Goal: Information Seeking & Learning: Learn about a topic

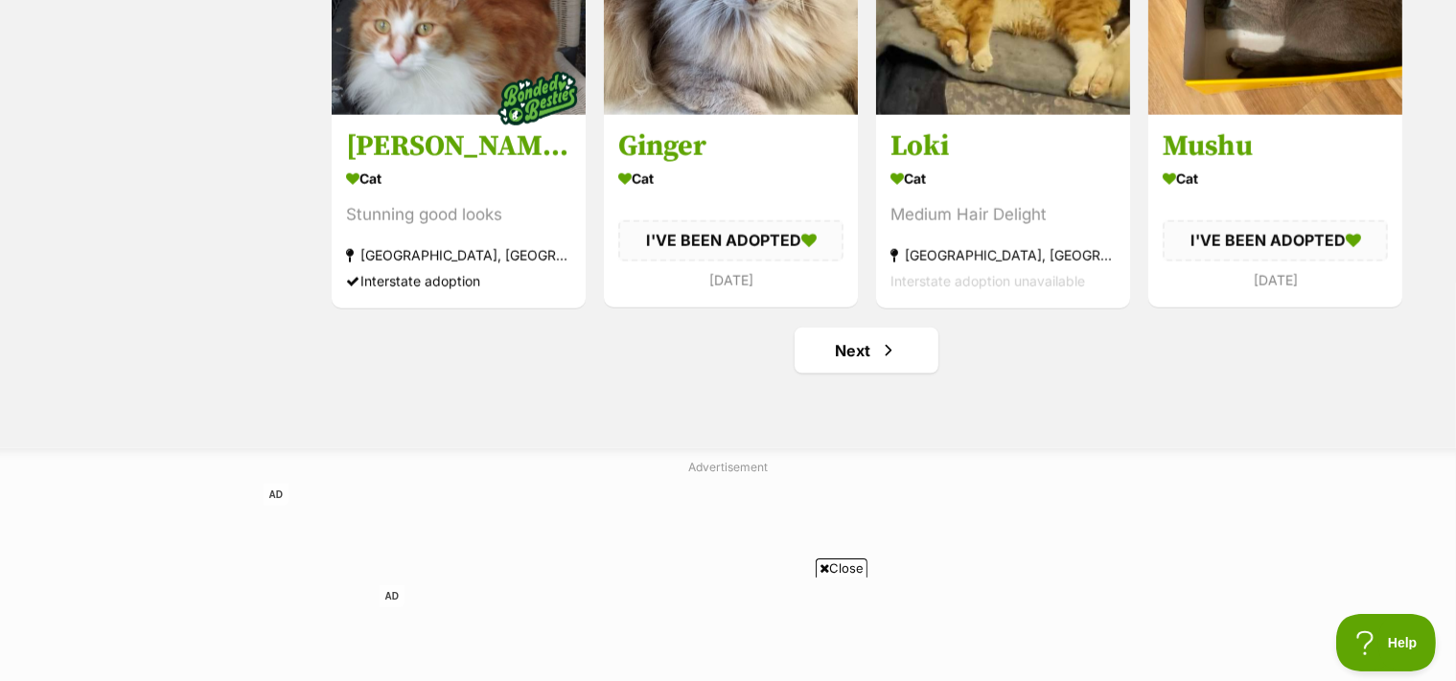
scroll to position [2236, 0]
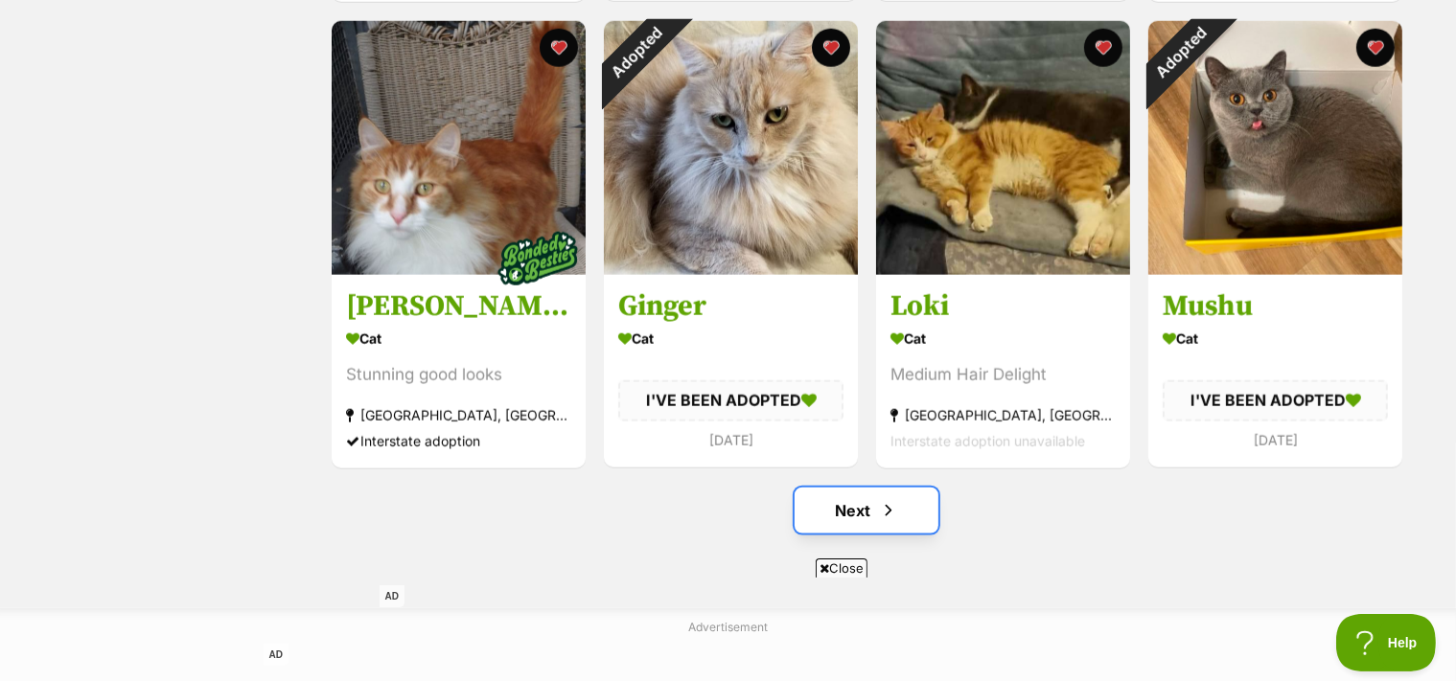
click at [881, 515] on span "Next page" at bounding box center [888, 510] width 19 height 23
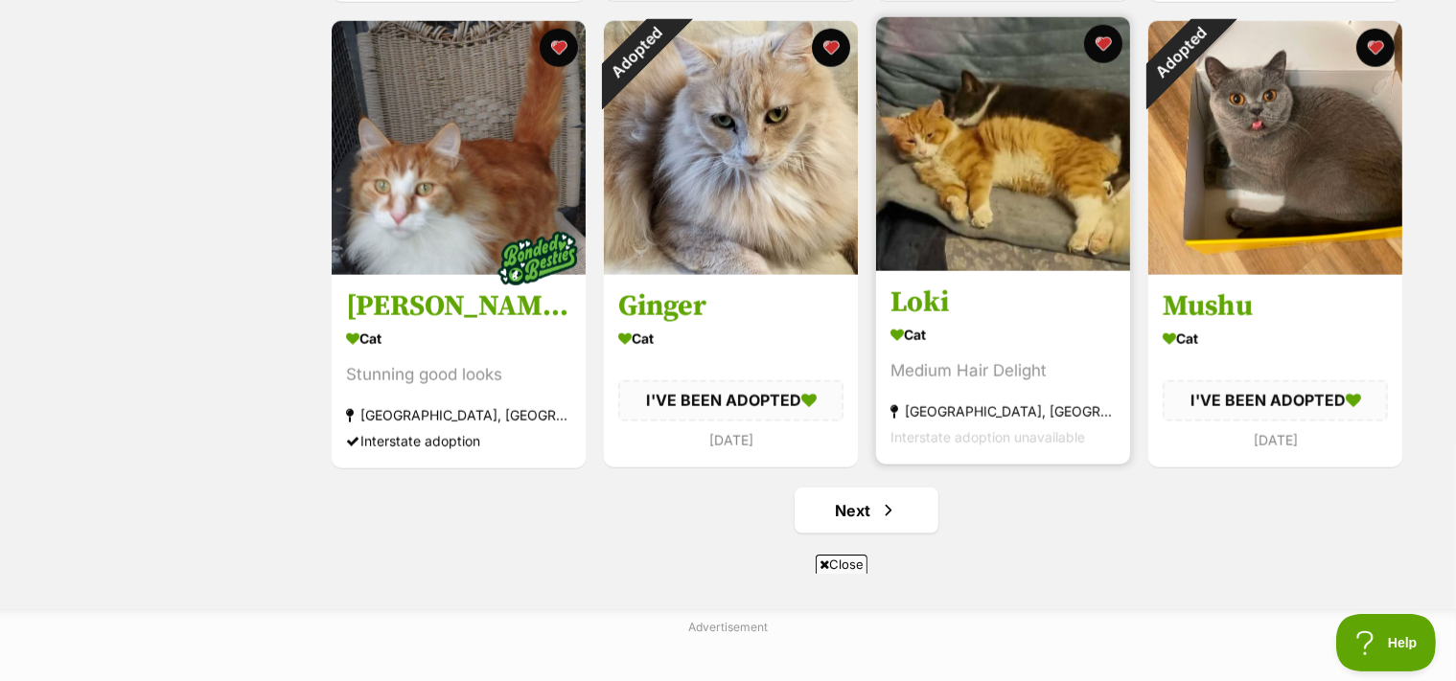
click at [1023, 182] on img at bounding box center [1003, 144] width 254 height 254
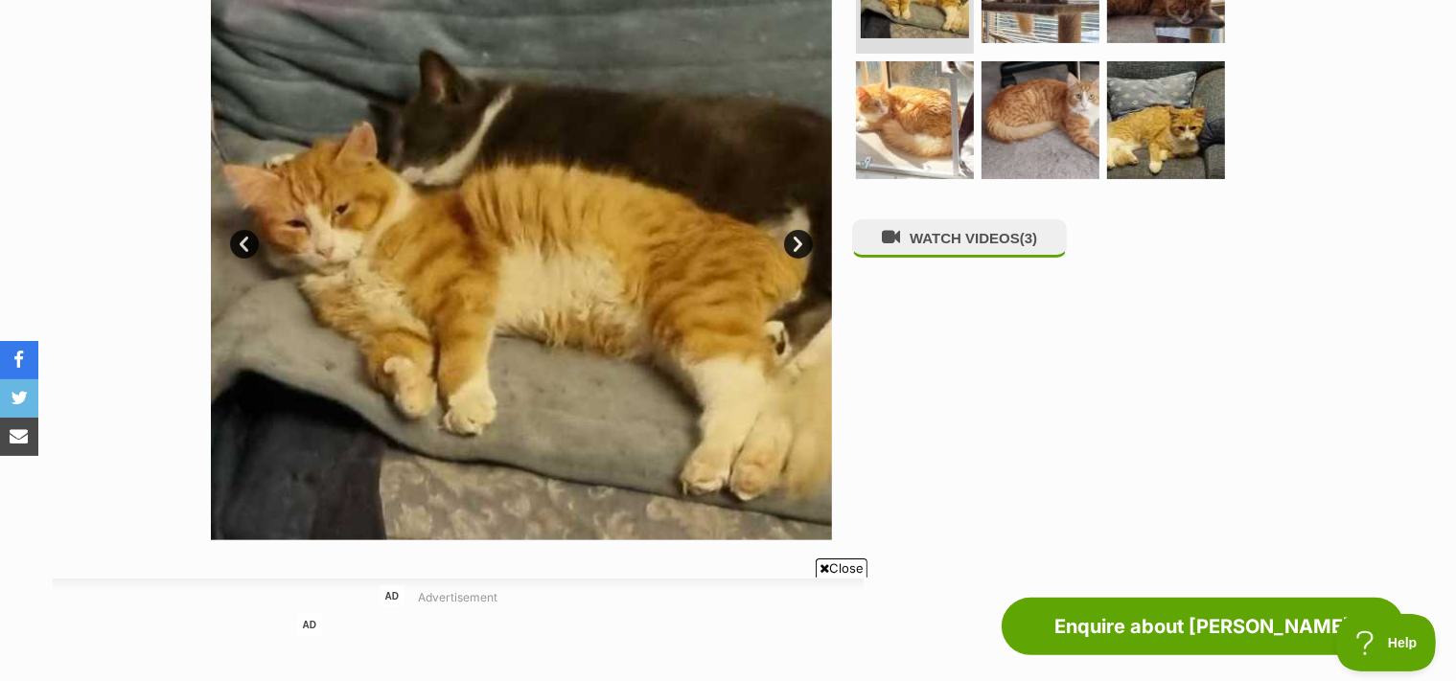
click at [796, 240] on link "Next" at bounding box center [798, 244] width 29 height 29
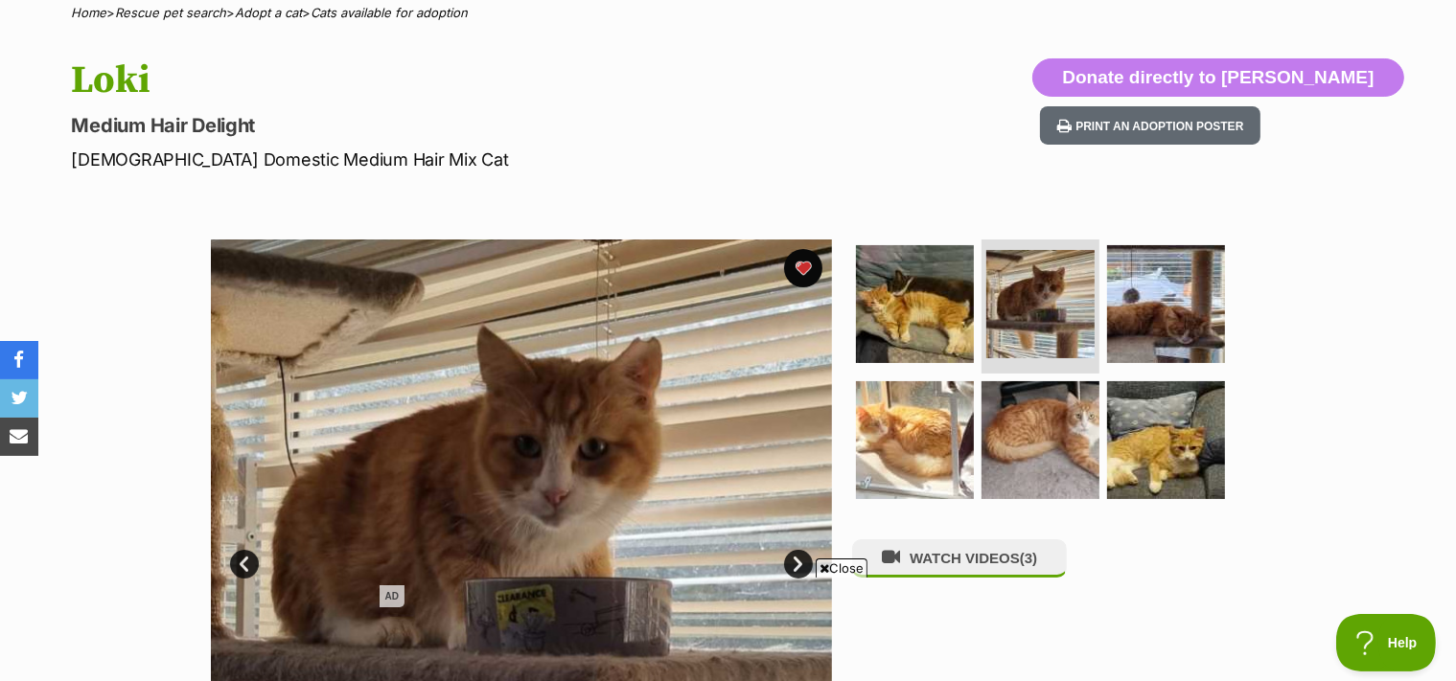
scroll to position [319, 0]
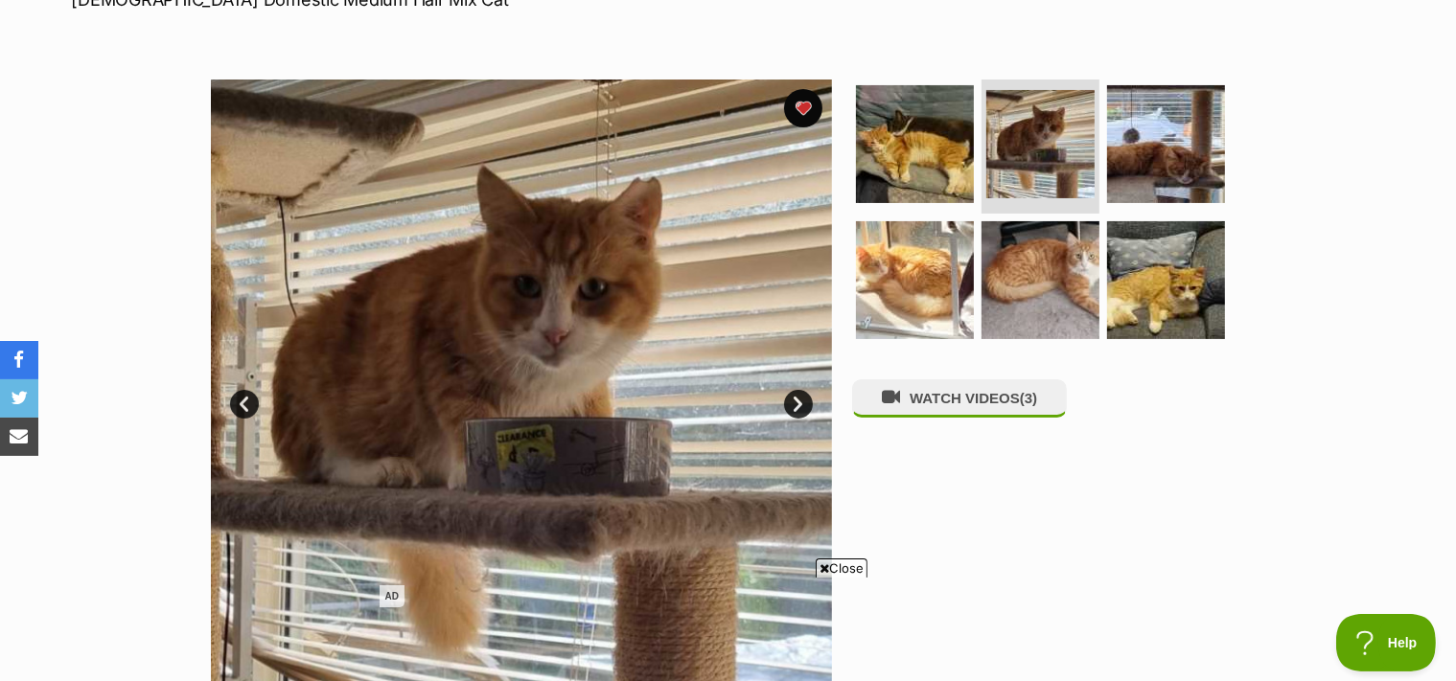
click at [799, 399] on link "Next" at bounding box center [798, 404] width 29 height 29
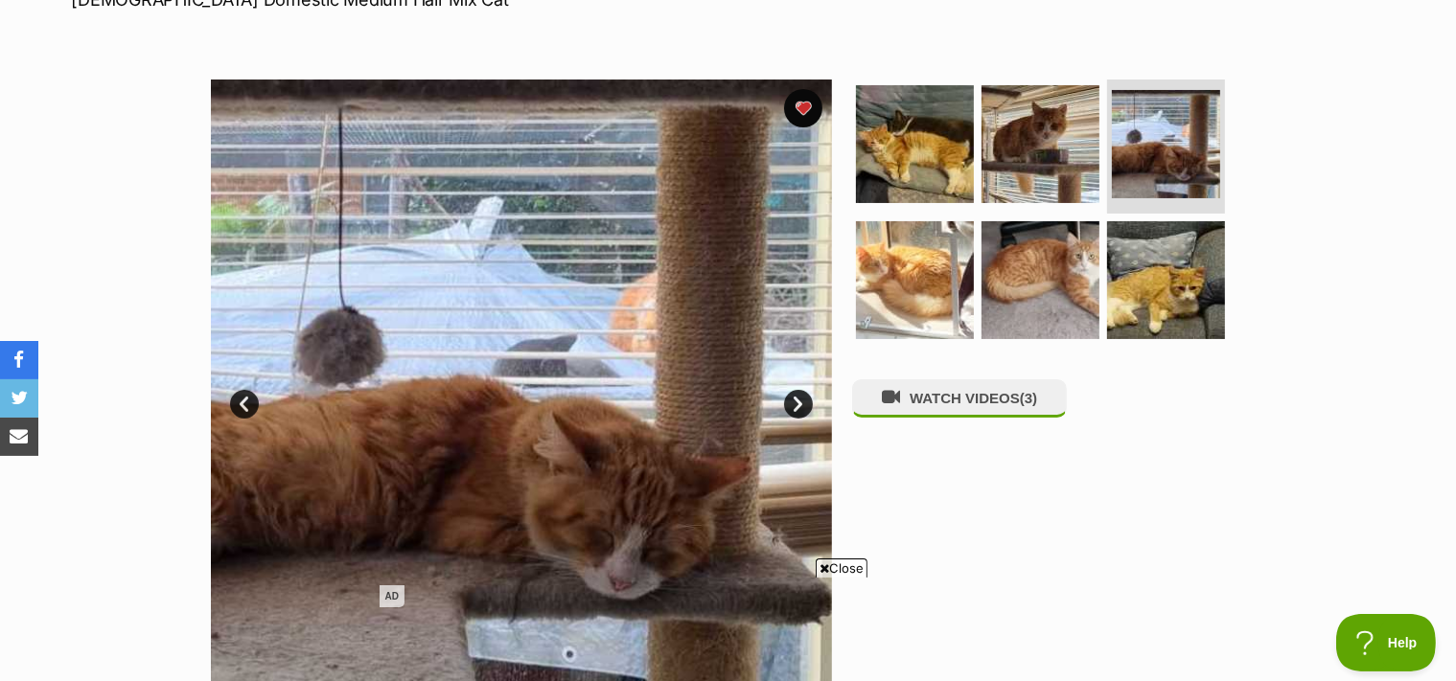
click at [799, 399] on link "Next" at bounding box center [798, 404] width 29 height 29
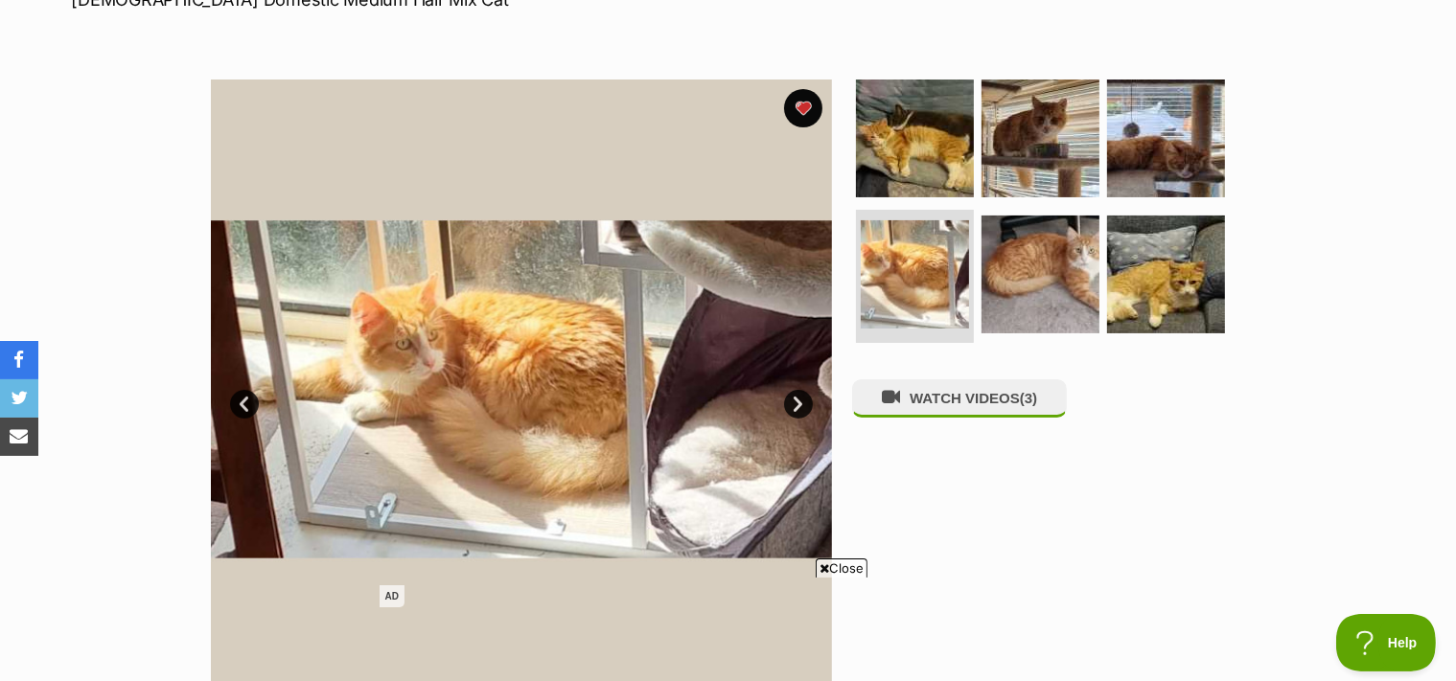
click at [799, 399] on link "Next" at bounding box center [798, 404] width 29 height 29
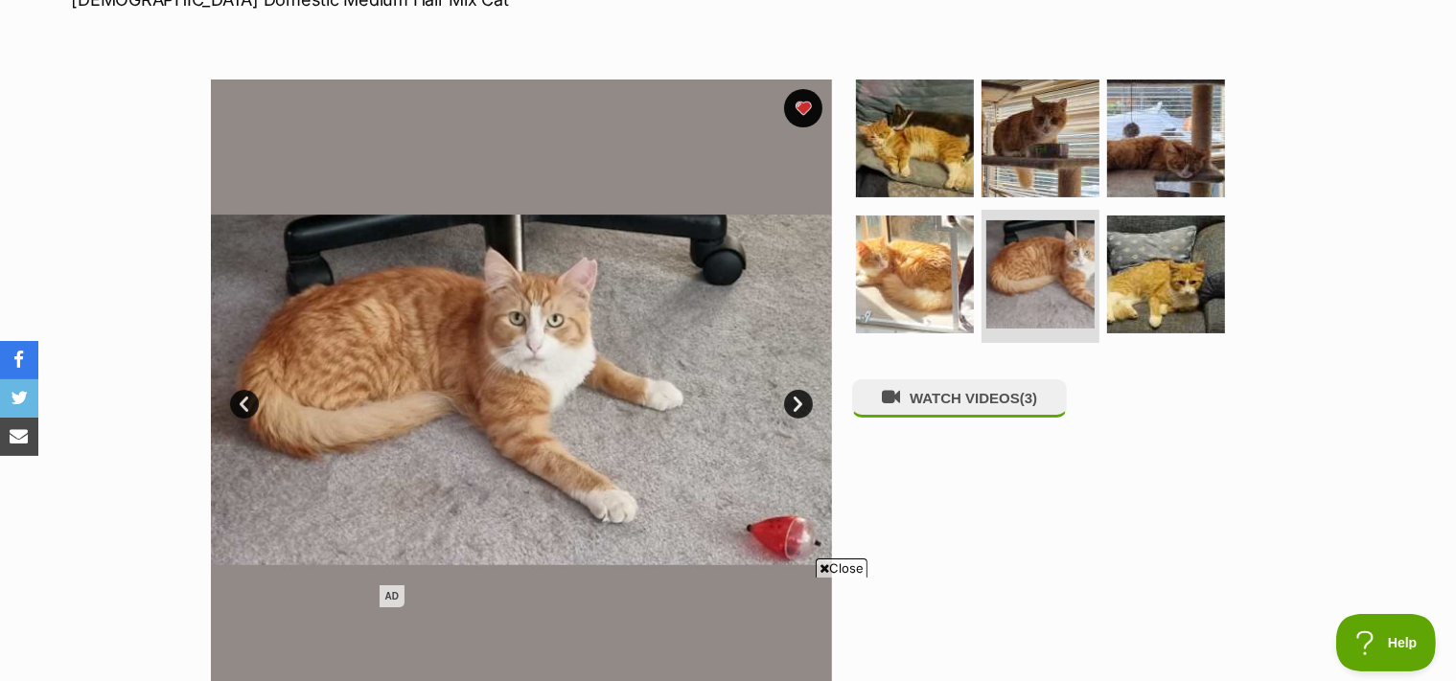
click at [799, 399] on link "Next" at bounding box center [798, 404] width 29 height 29
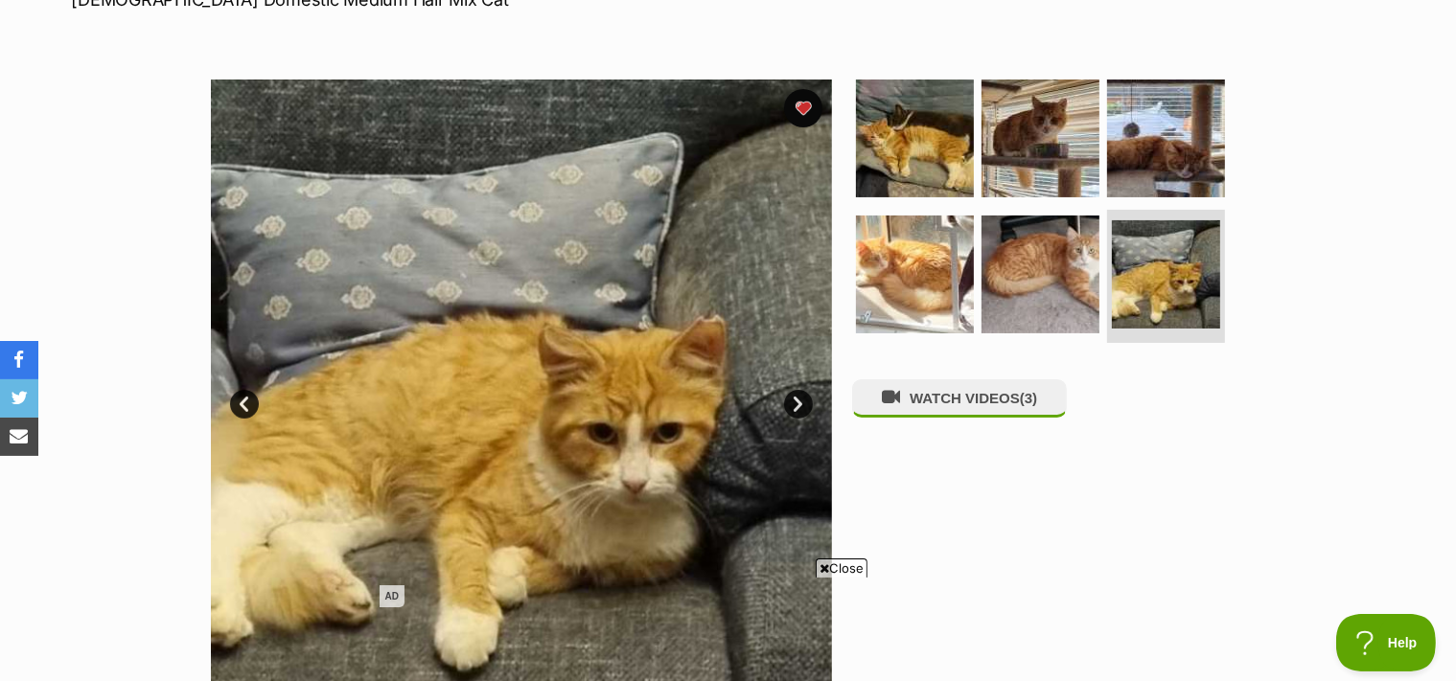
click at [799, 399] on link "Next" at bounding box center [798, 404] width 29 height 29
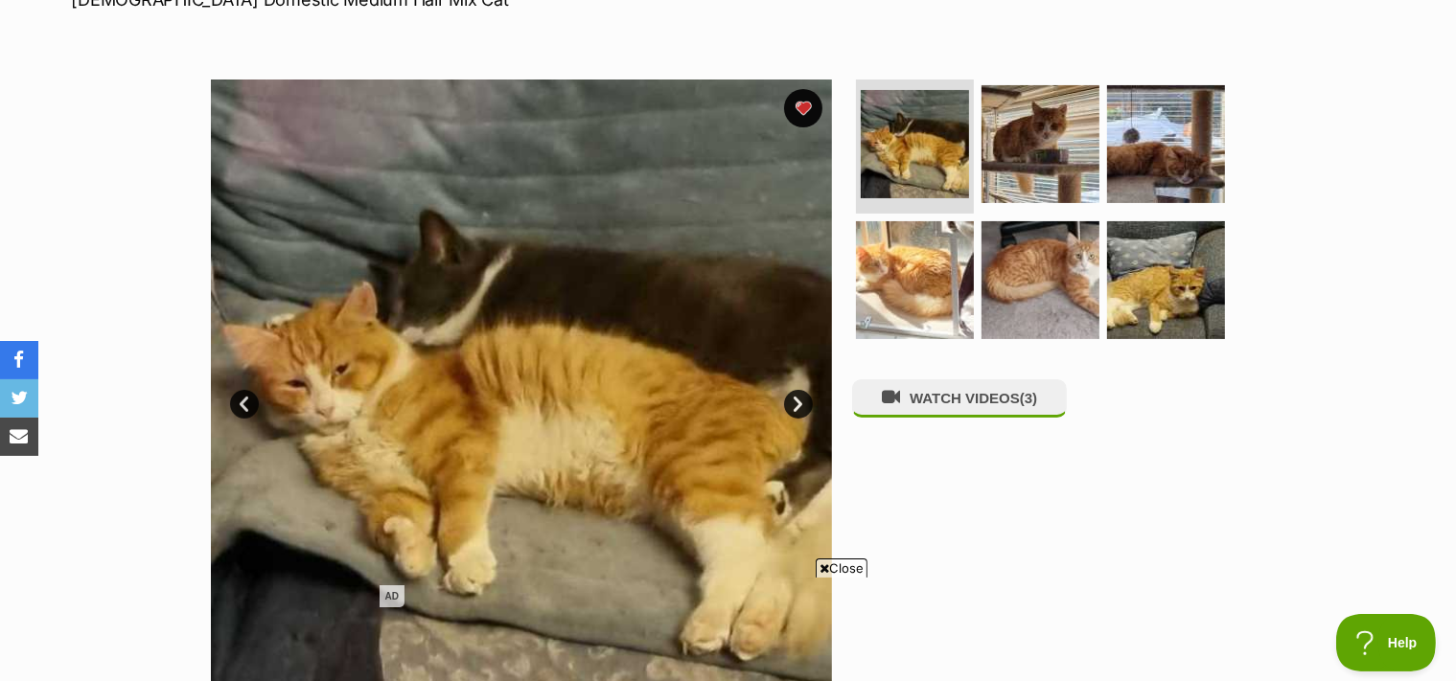
click at [799, 399] on link "Next" at bounding box center [798, 404] width 29 height 29
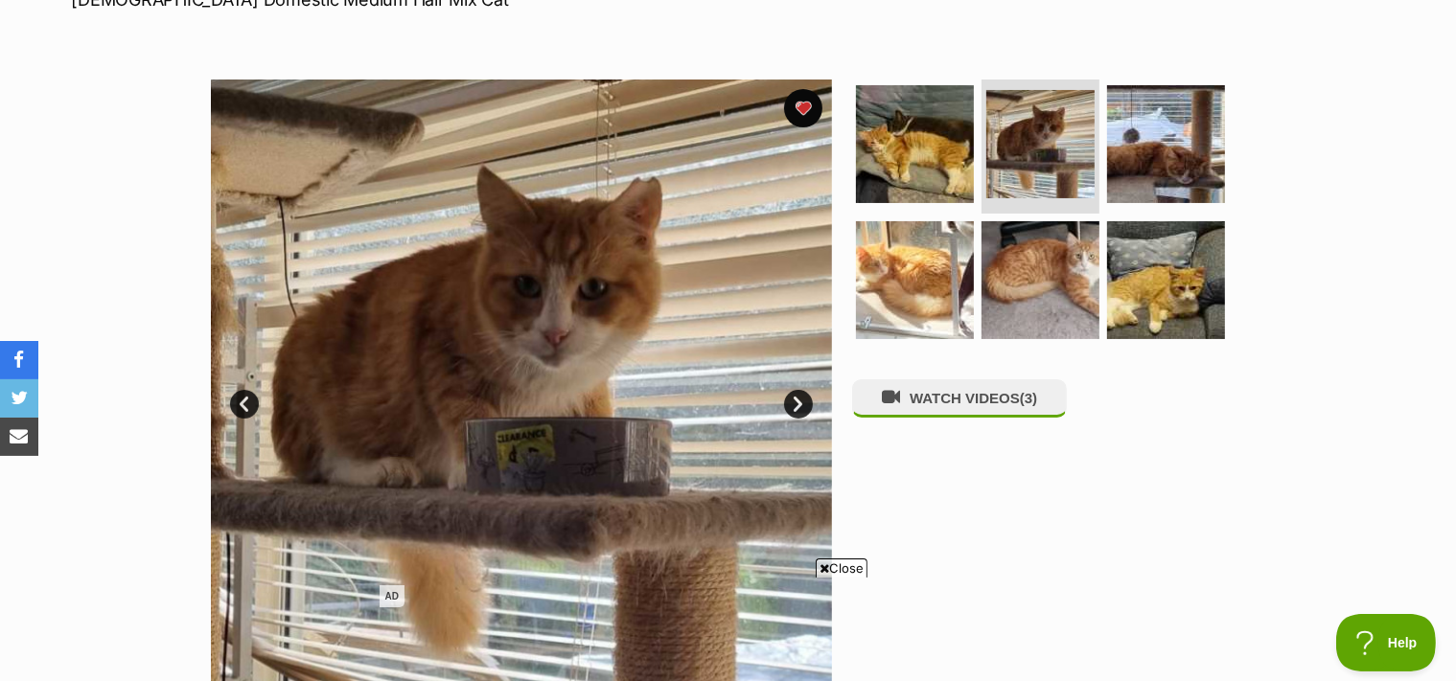
click at [799, 399] on link "Next" at bounding box center [798, 404] width 29 height 29
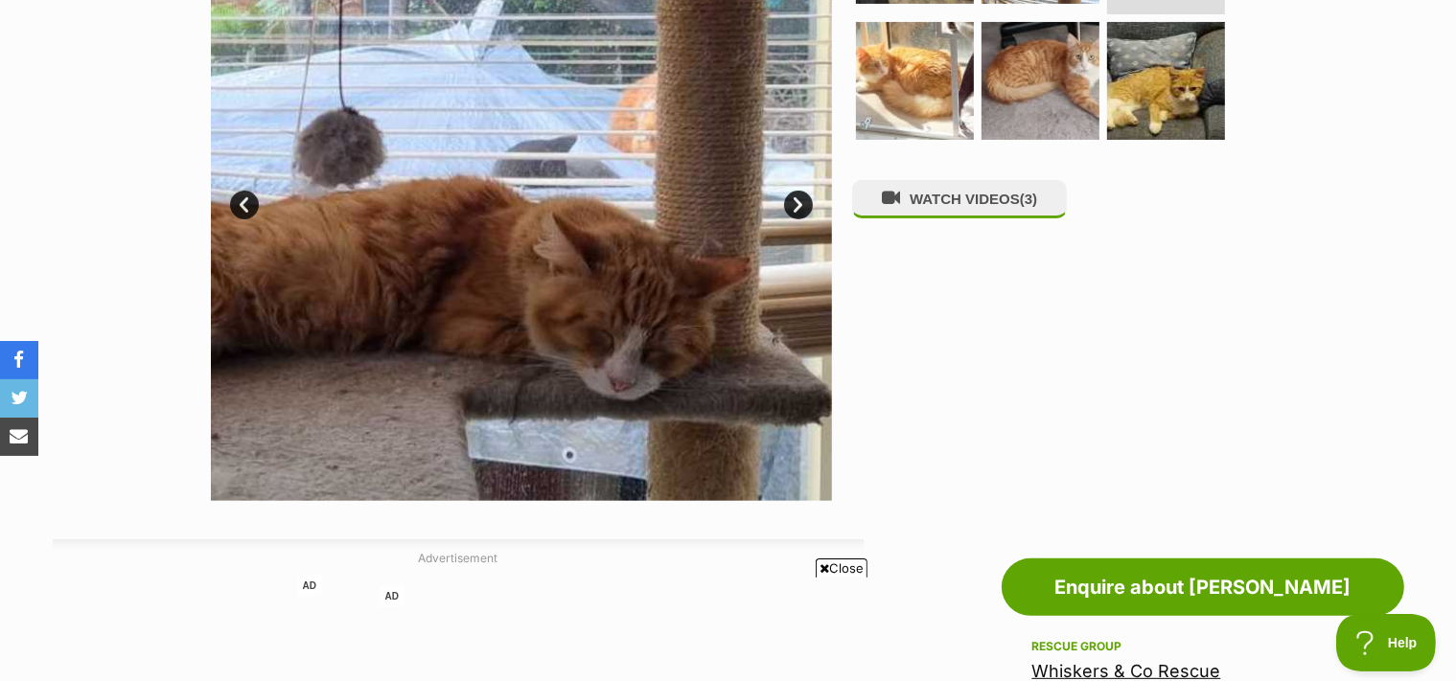
scroll to position [838, 0]
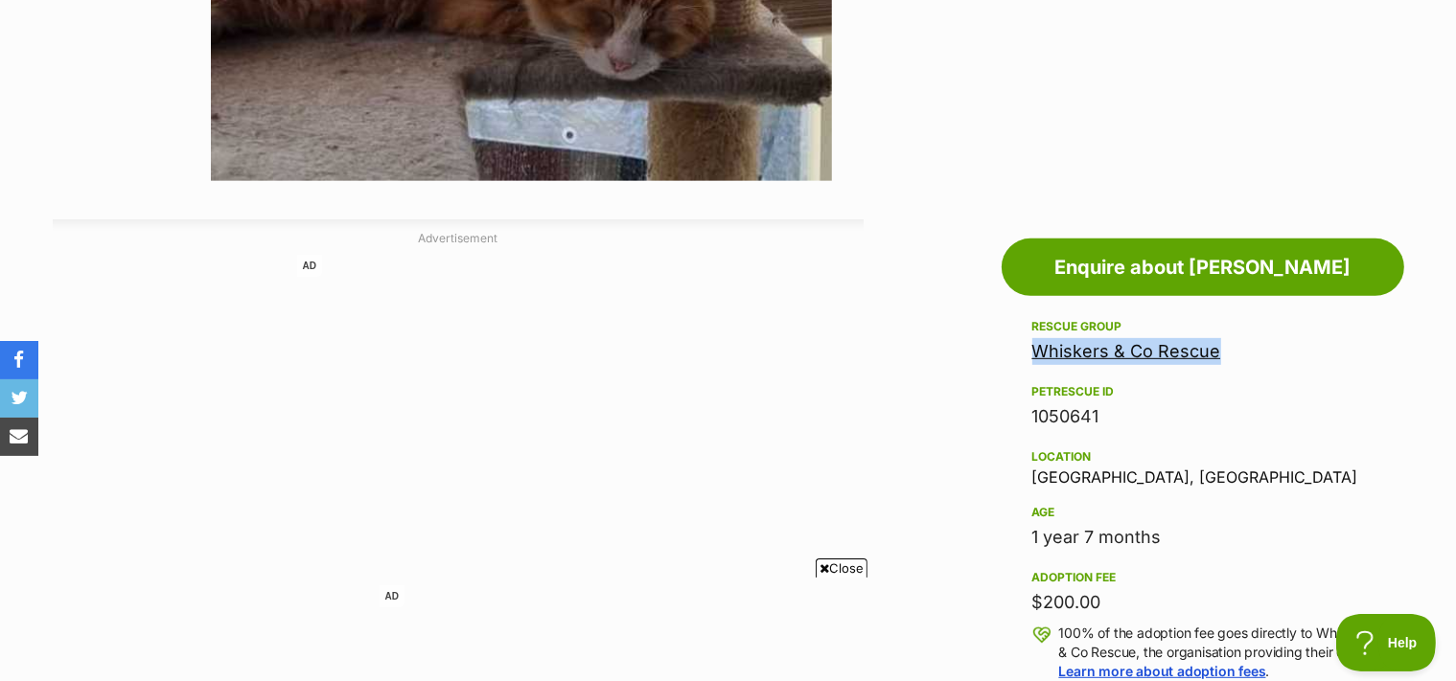
drag, startPoint x: 1230, startPoint y: 352, endPoint x: 1031, endPoint y: 359, distance: 199.5
click at [1032, 359] on div "Whiskers & Co Rescue" at bounding box center [1202, 351] width 341 height 27
copy link "Whiskers & Co Rescue"
